Goal: Information Seeking & Learning: Learn about a topic

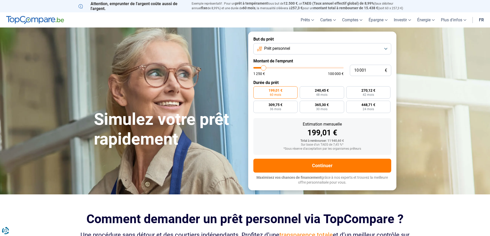
type input "8 500"
type input "8500"
type input "8 750"
type input "8750"
type input "9 000"
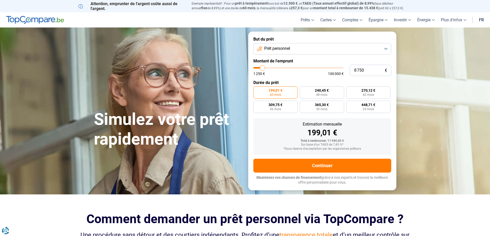
type input "9000"
type input "9 500"
type input "9500"
type input "9 750"
type input "9750"
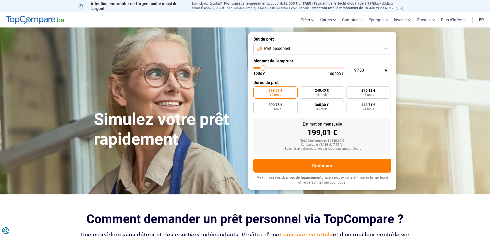
type input "10 000"
type input "10000"
type input "10 250"
type input "10250"
type input "10 500"
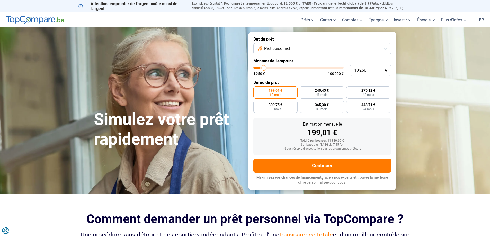
type input "10500"
type input "11 000"
type input "11000"
type input "11 250"
type input "11250"
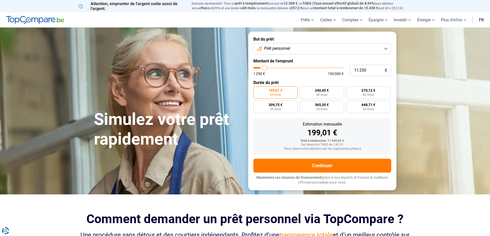
type input "11 500"
type input "11500"
type input "11 750"
type input "11750"
type input "12 000"
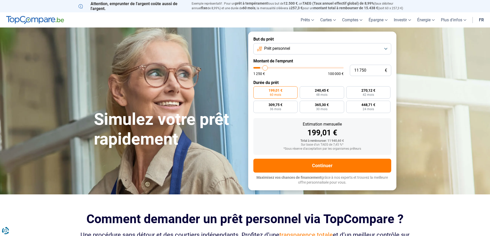
type input "12000"
type input "12 500"
type input "12500"
type input "12 750"
type input "12750"
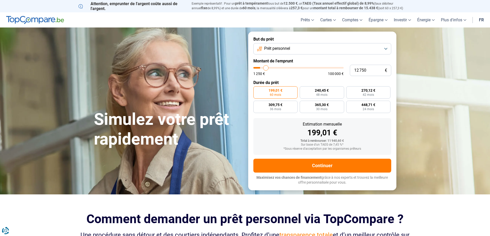
type input "13 000"
type input "13000"
type input "13 250"
type input "13250"
type input "13 500"
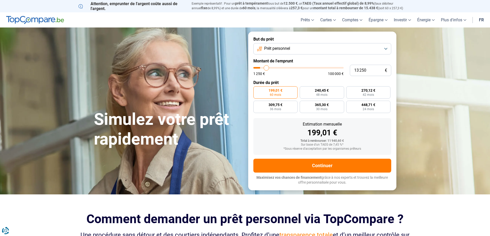
type input "13500"
type input "14 000"
type input "14000"
type input "14 250"
type input "14250"
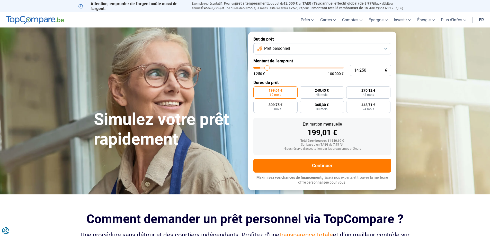
type input "14 500"
type input "14500"
type input "14 750"
type input "14750"
type input "15 000"
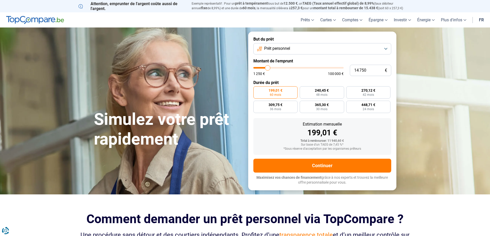
type input "15000"
type input "15 500"
type input "15500"
type input "15 750"
type input "15750"
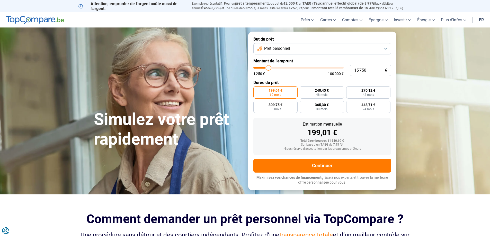
type input "16 000"
type input "16000"
type input "16 250"
type input "16250"
type input "16 500"
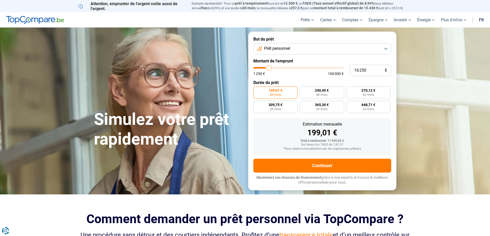
type input "16500"
type input "17 000"
type input "17000"
type input "17 250"
type input "17250"
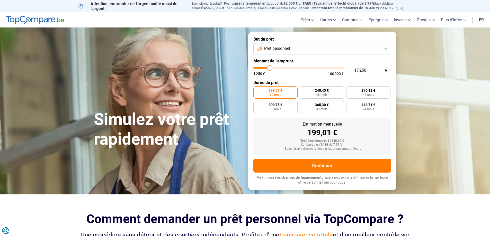
type input "17 000"
type input "17000"
type input "16 500"
type input "16500"
type input "16 250"
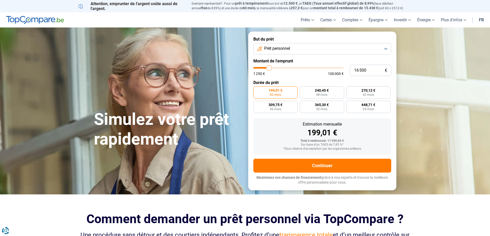
type input "16250"
type input "16 000"
type input "16000"
type input "15 750"
type input "15750"
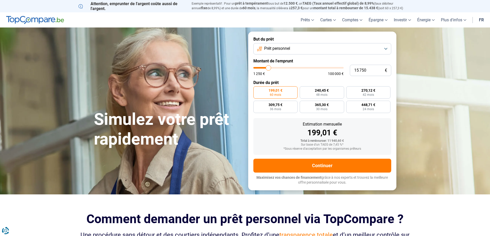
type input "15 500"
type input "15500"
type input "15 000"
type input "15000"
type input "14 750"
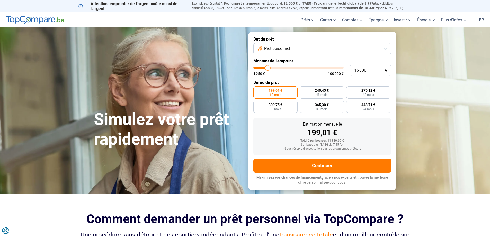
type input "14750"
type input "14 500"
type input "14500"
type input "14 250"
type input "14250"
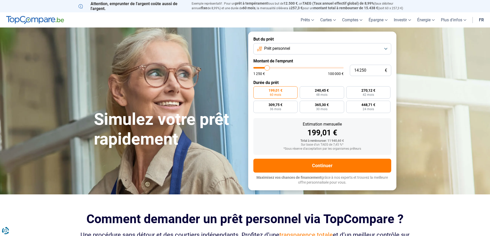
type input "14 000"
type input "14000"
type input "13 500"
type input "13500"
type input "13 250"
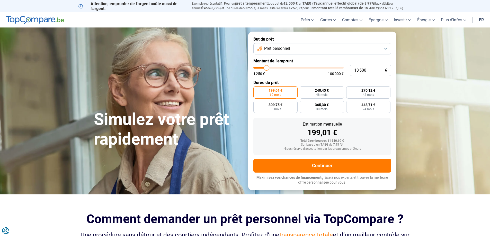
type input "13250"
type input "13 000"
type input "13000"
type input "12 750"
type input "12750"
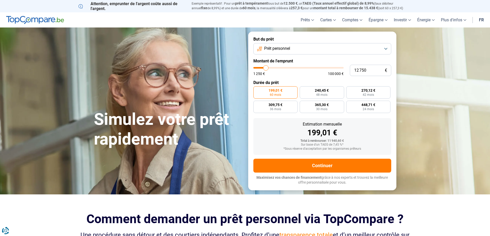
type input "12 500"
type input "12500"
type input "12 000"
type input "12000"
type input "11 750"
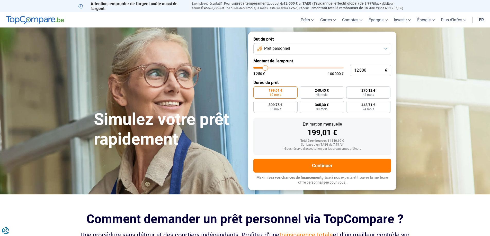
type input "11750"
type input "11 500"
type input "11500"
type input "11 250"
type input "11250"
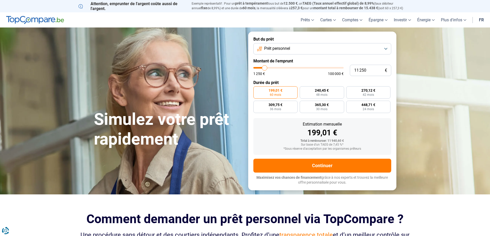
type input "11 000"
type input "11000"
type input "10 500"
type input "10500"
type input "10 250"
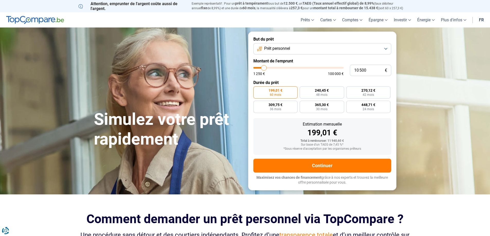
type input "10250"
type input "10 000"
type input "10000"
type input "9 750"
type input "9750"
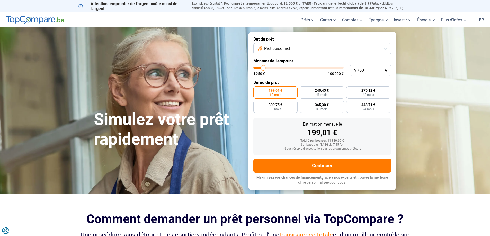
type input "9 500"
type input "9500"
type input "9 000"
type input "9000"
type input "8 750"
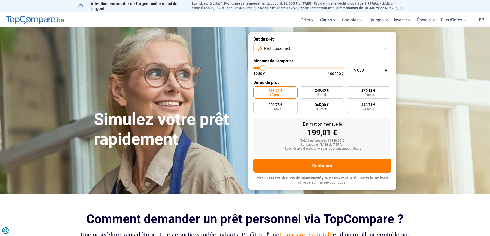
type input "8750"
type input "8 500"
type input "8500"
type input "8 250"
type input "8250"
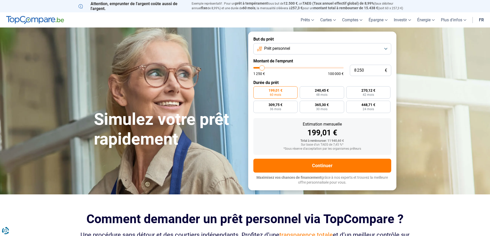
type input "8 000"
type input "8000"
type input "7 500"
type input "7500"
type input "7 250"
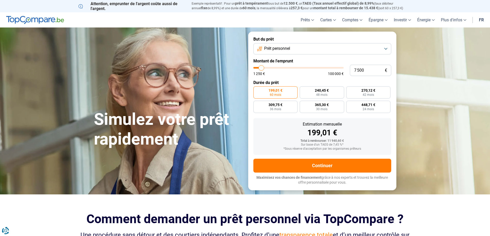
type input "7250"
type input "7 000"
type input "7000"
type input "6 750"
type input "6750"
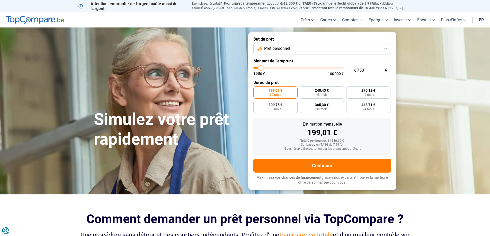
type input "6 500"
type input "6500"
type input "6 000"
type input "6000"
type input "5 750"
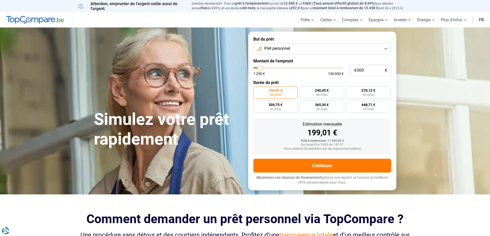
type input "5750"
type input "5 500"
type input "5500"
type input "5 250"
type input "5250"
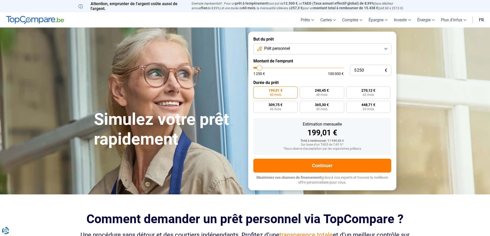
type input "5 000"
type input "5000"
type input "4 500"
type input "4500"
type input "4 250"
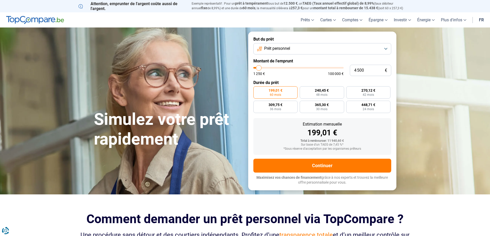
type input "4250"
type input "4 000"
type input "4000"
type input "3 750"
type input "3750"
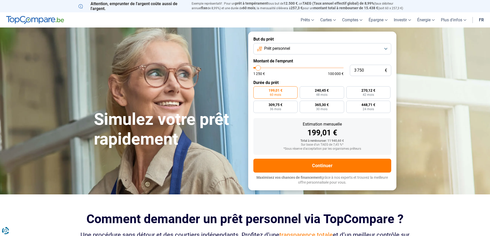
type input "3 500"
type input "3500"
type input "3 000"
type input "3000"
type input "2 750"
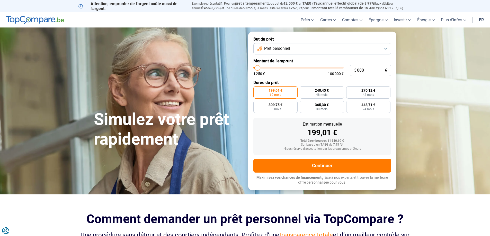
type input "2750"
type input "2 500"
type input "2500"
type input "2 250"
type input "2250"
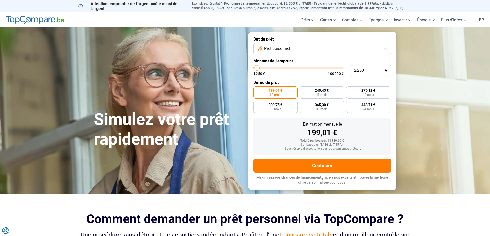
type input "2 000"
type input "2000"
type input "1 500"
type input "1500"
type input "1 250"
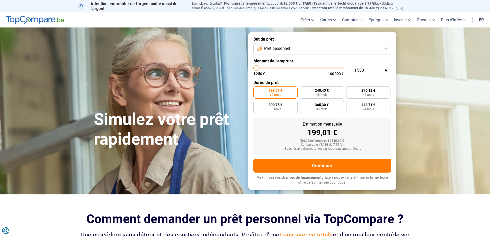
type input "1250"
type input "1 500"
type input "1500"
type input "2 000"
type input "2000"
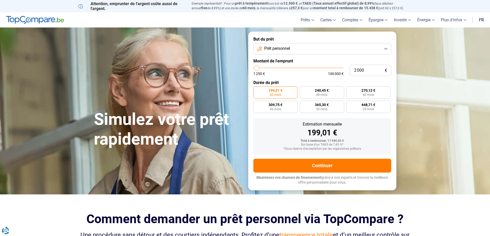
type input "2 250"
type input "2250"
type input "2 500"
type input "2500"
type input "2 750"
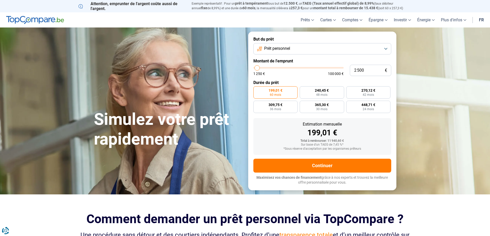
type input "2750"
type input "3 000"
type input "3000"
type input "3 500"
type input "3500"
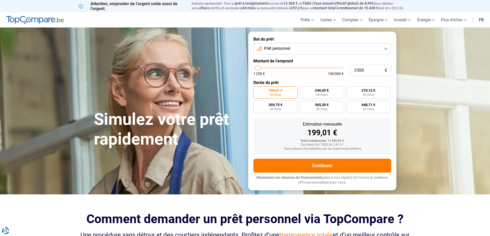
type input "3 750"
type input "3750"
type input "4 000"
type input "4000"
type input "4 250"
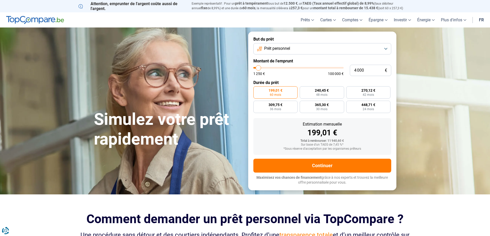
type input "4250"
type input "4 500"
type input "4500"
type input "5 000"
type input "5000"
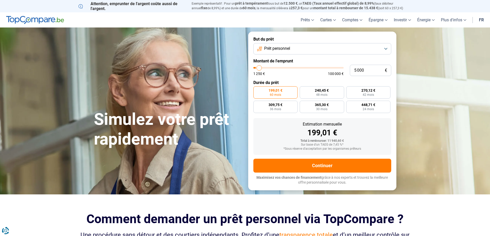
type input "5 250"
type input "5250"
type input "5 500"
type input "5500"
type input "5 750"
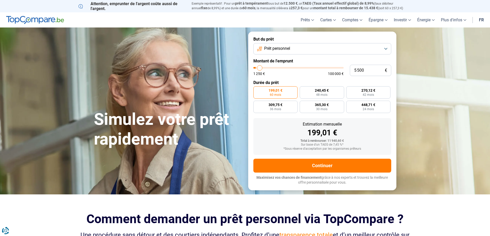
type input "5750"
type input "6 000"
type input "6000"
type input "6 500"
type input "6500"
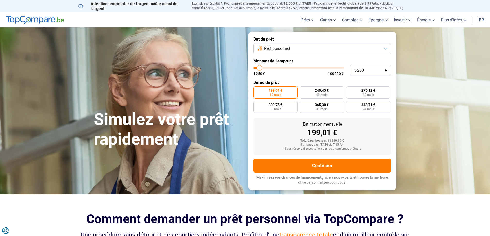
drag, startPoint x: 262, startPoint y: 69, endPoint x: 259, endPoint y: 76, distance: 7.9
click at [259, 69] on input "range" at bounding box center [298, 68] width 90 height 2
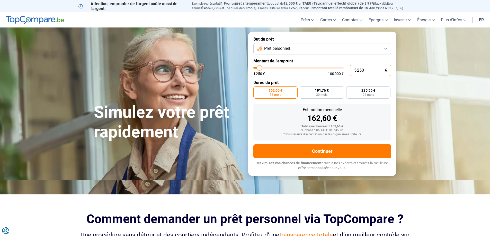
click at [366, 71] on input "5 250" at bounding box center [369, 70] width 41 height 11
